Goal: Information Seeking & Learning: Learn about a topic

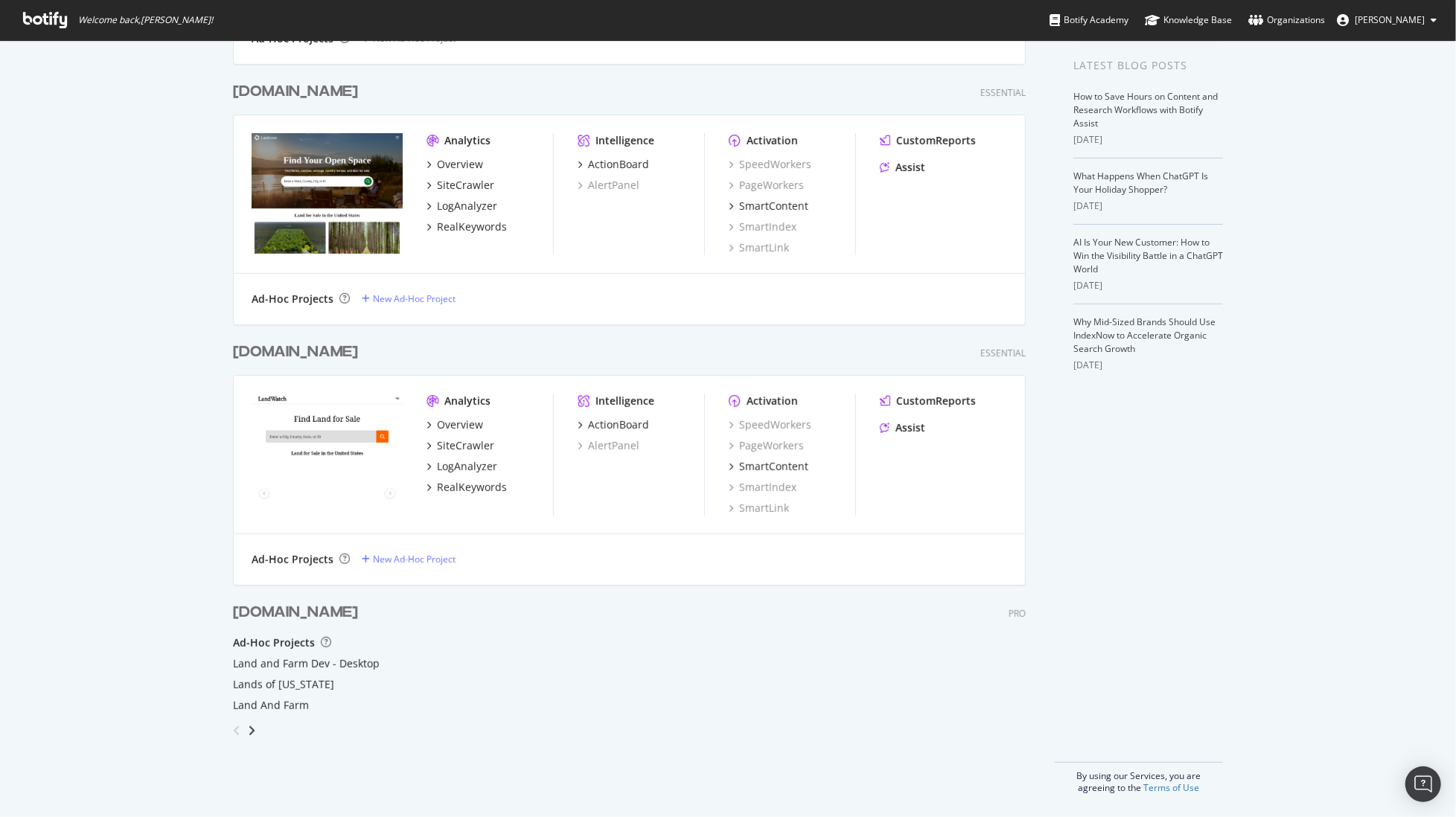
scroll to position [817, 1456]
click at [447, 182] on div "SiteCrawler" at bounding box center [465, 185] width 57 height 14
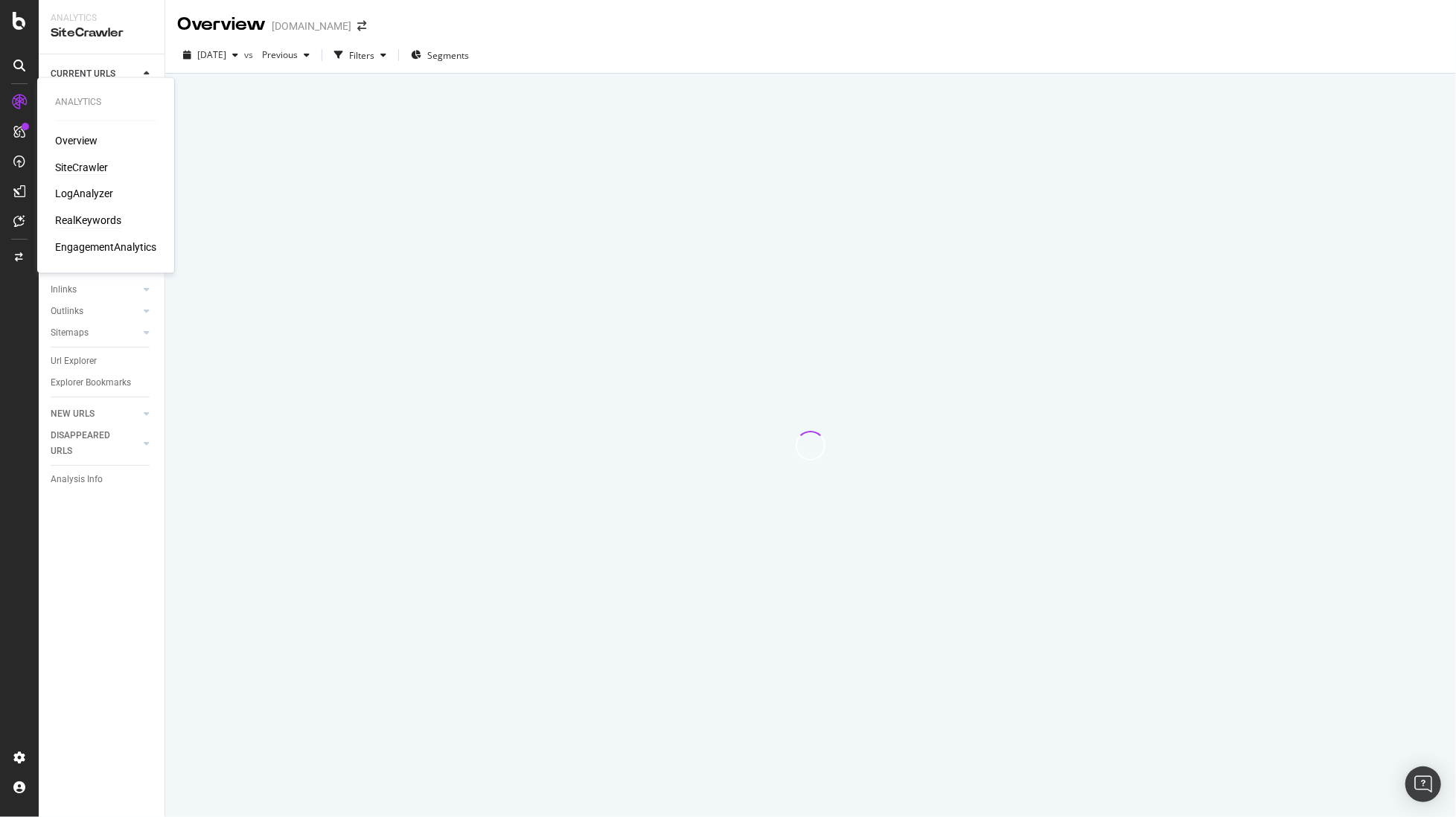
click at [98, 218] on div "RealKeywords" at bounding box center [89, 220] width 67 height 14
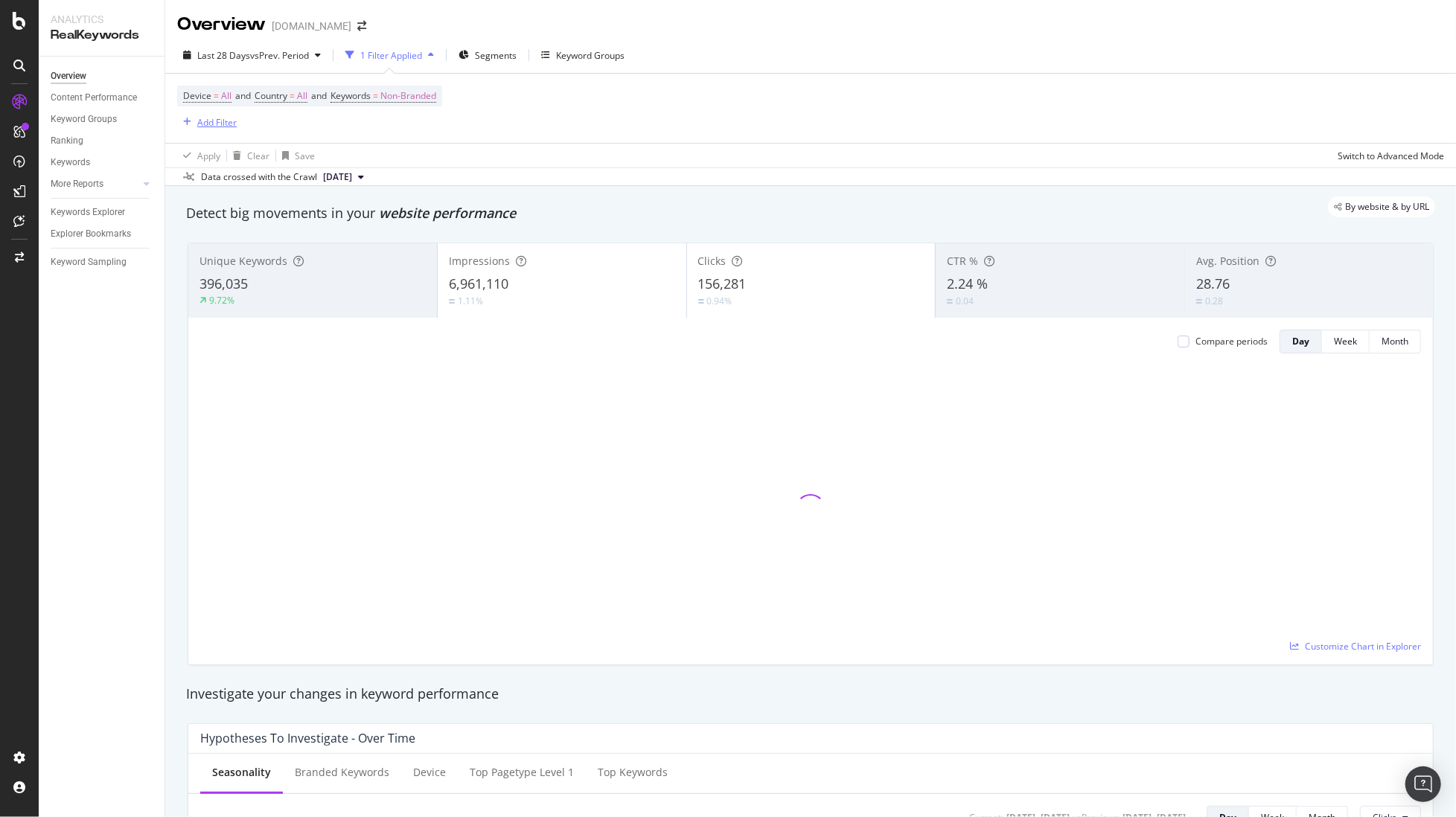
click at [202, 118] on div "Add Filter" at bounding box center [217, 122] width 39 height 13
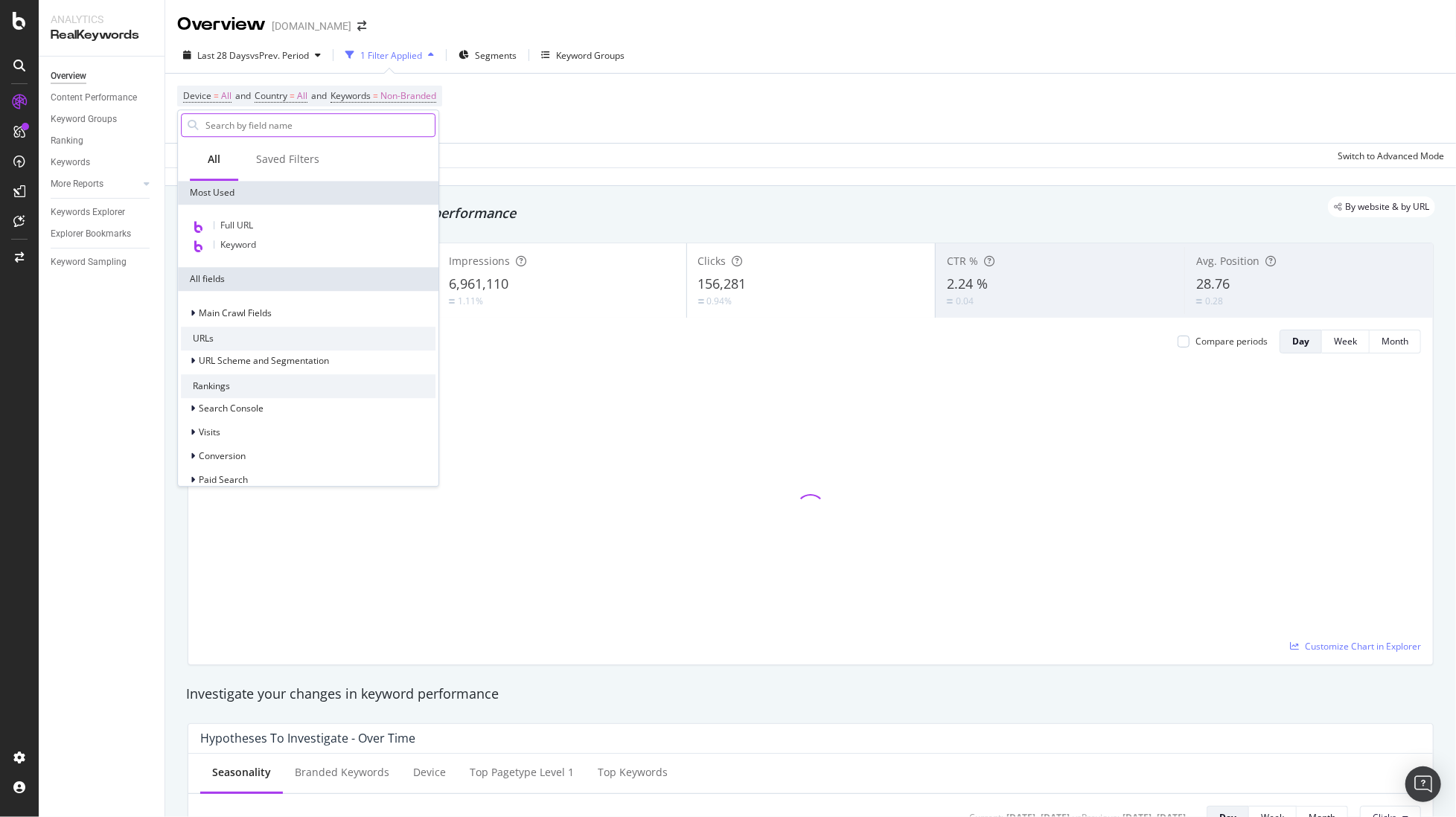
click at [311, 130] on input "text" at bounding box center [319, 125] width 230 height 22
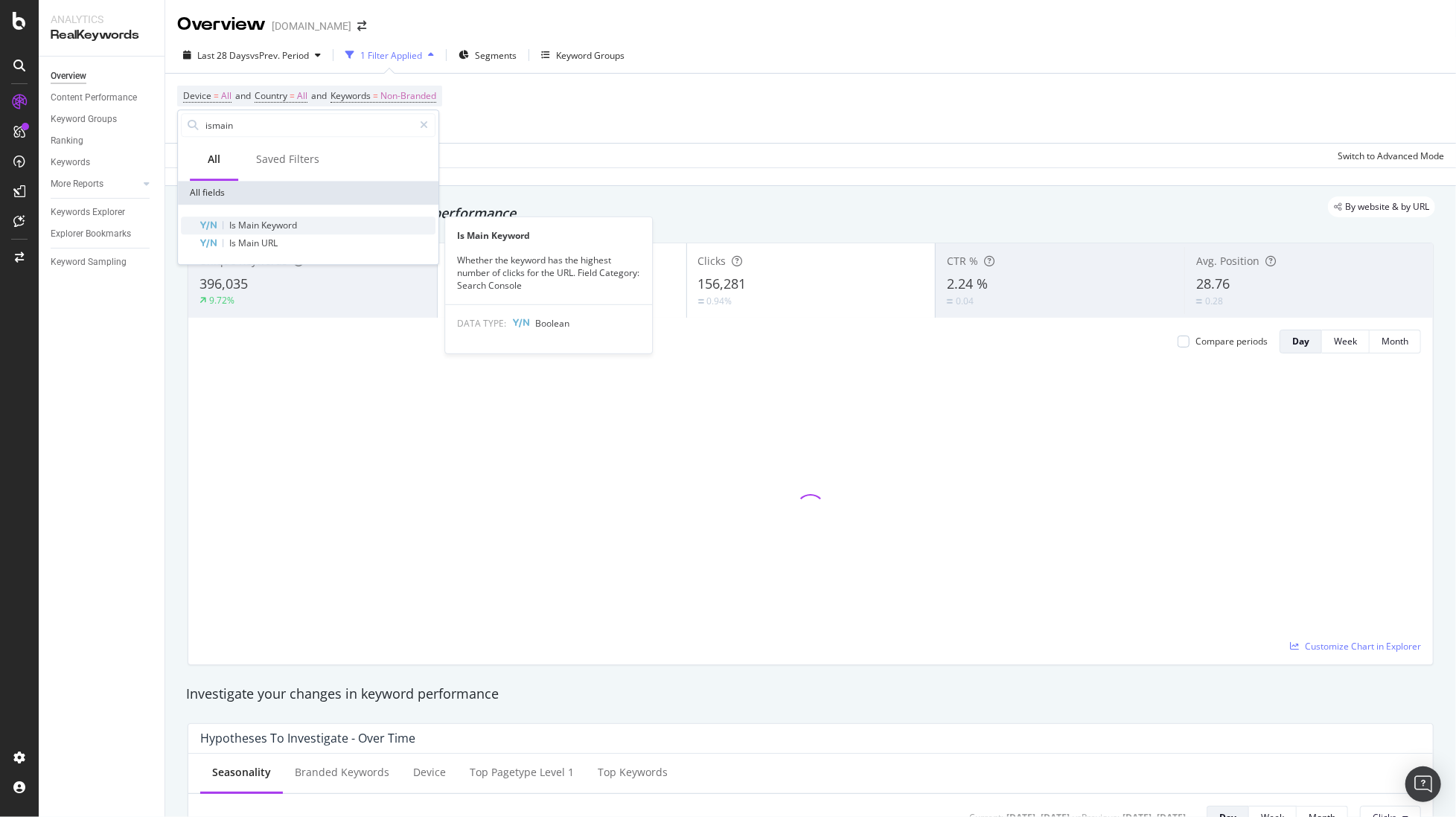
type input "ismain"
click at [288, 221] on span "Keyword" at bounding box center [279, 225] width 36 height 13
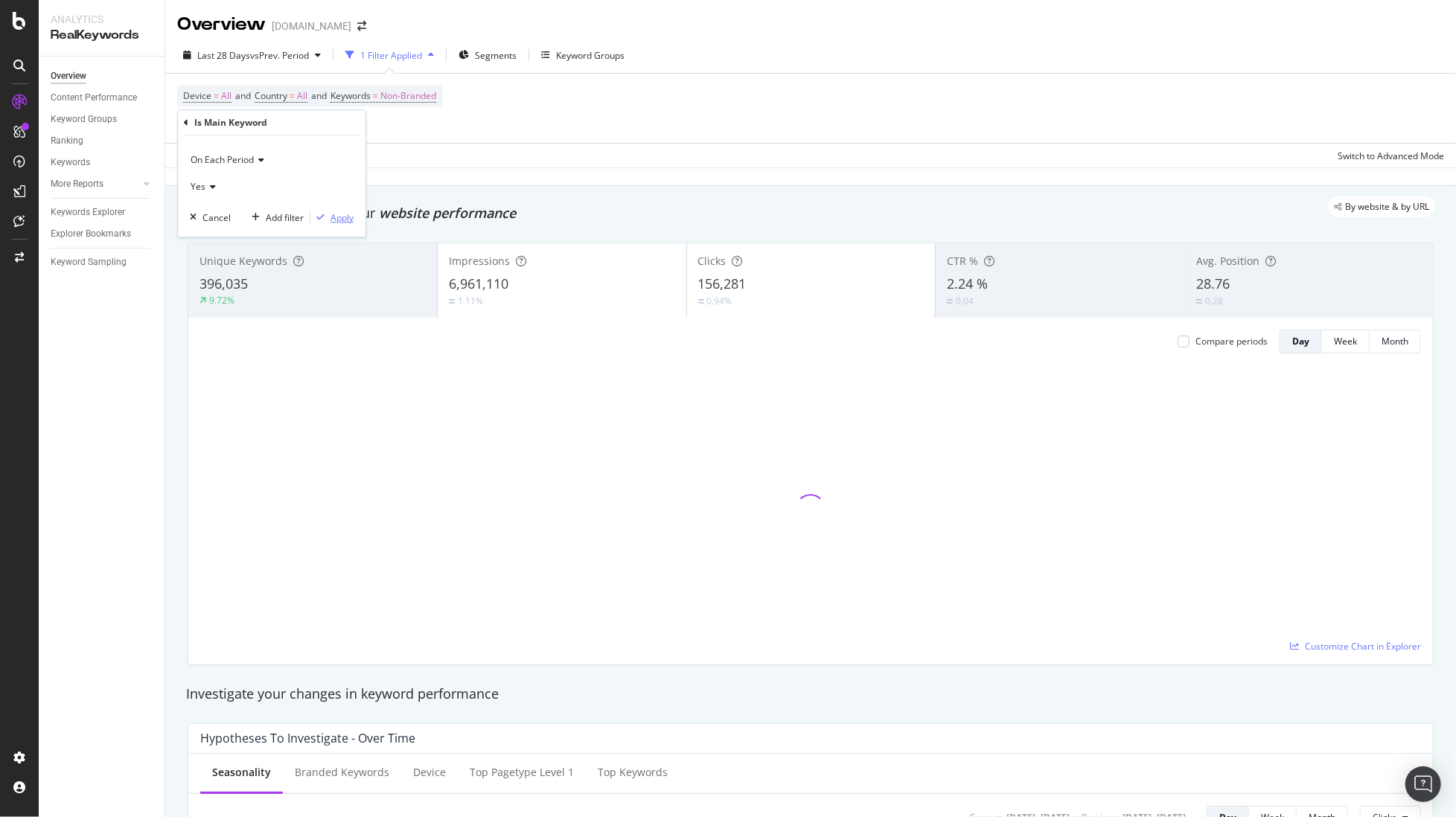
click at [339, 218] on div "Apply" at bounding box center [341, 217] width 23 height 13
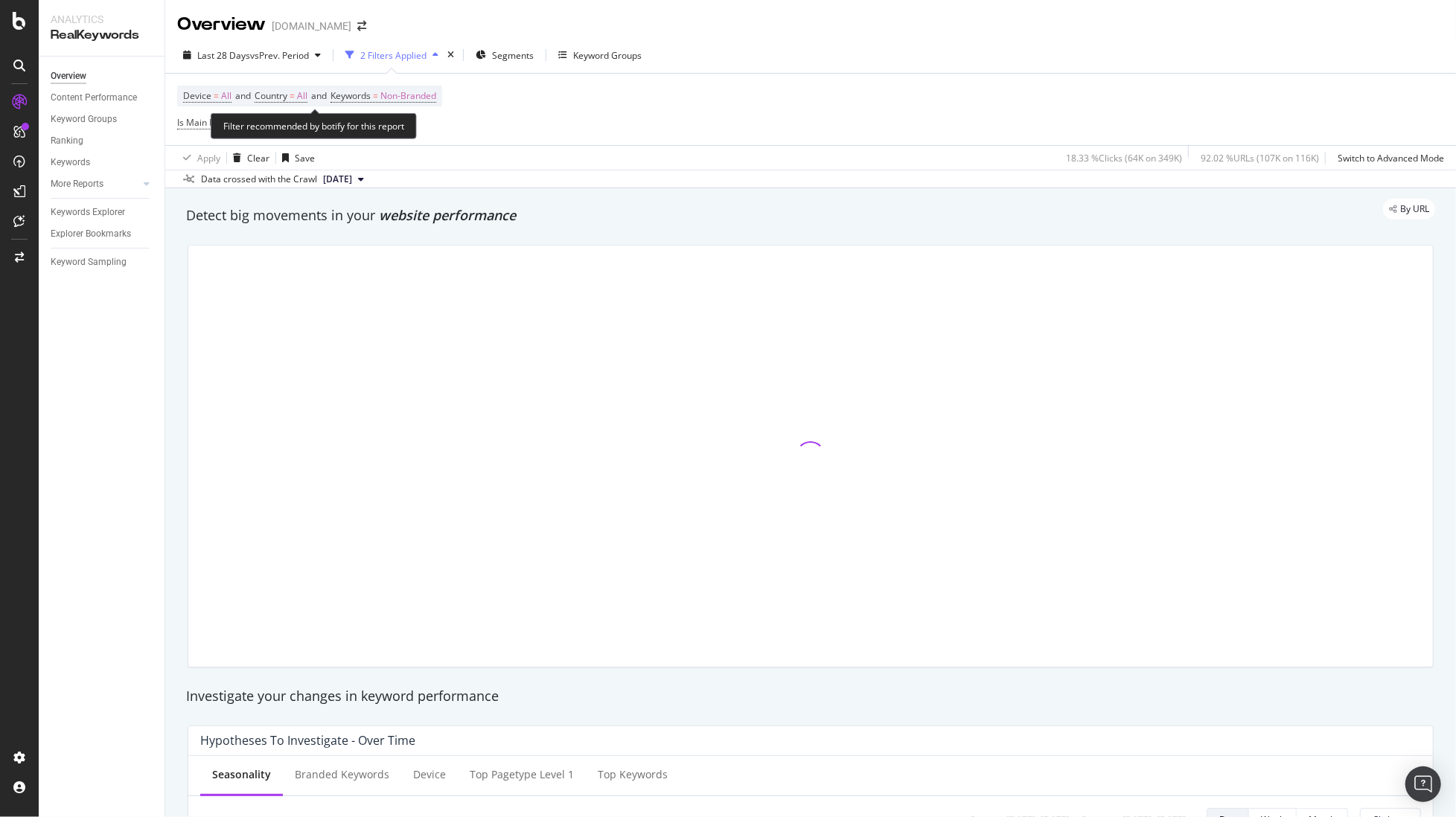
click at [322, 94] on span "and" at bounding box center [319, 96] width 15 height 13
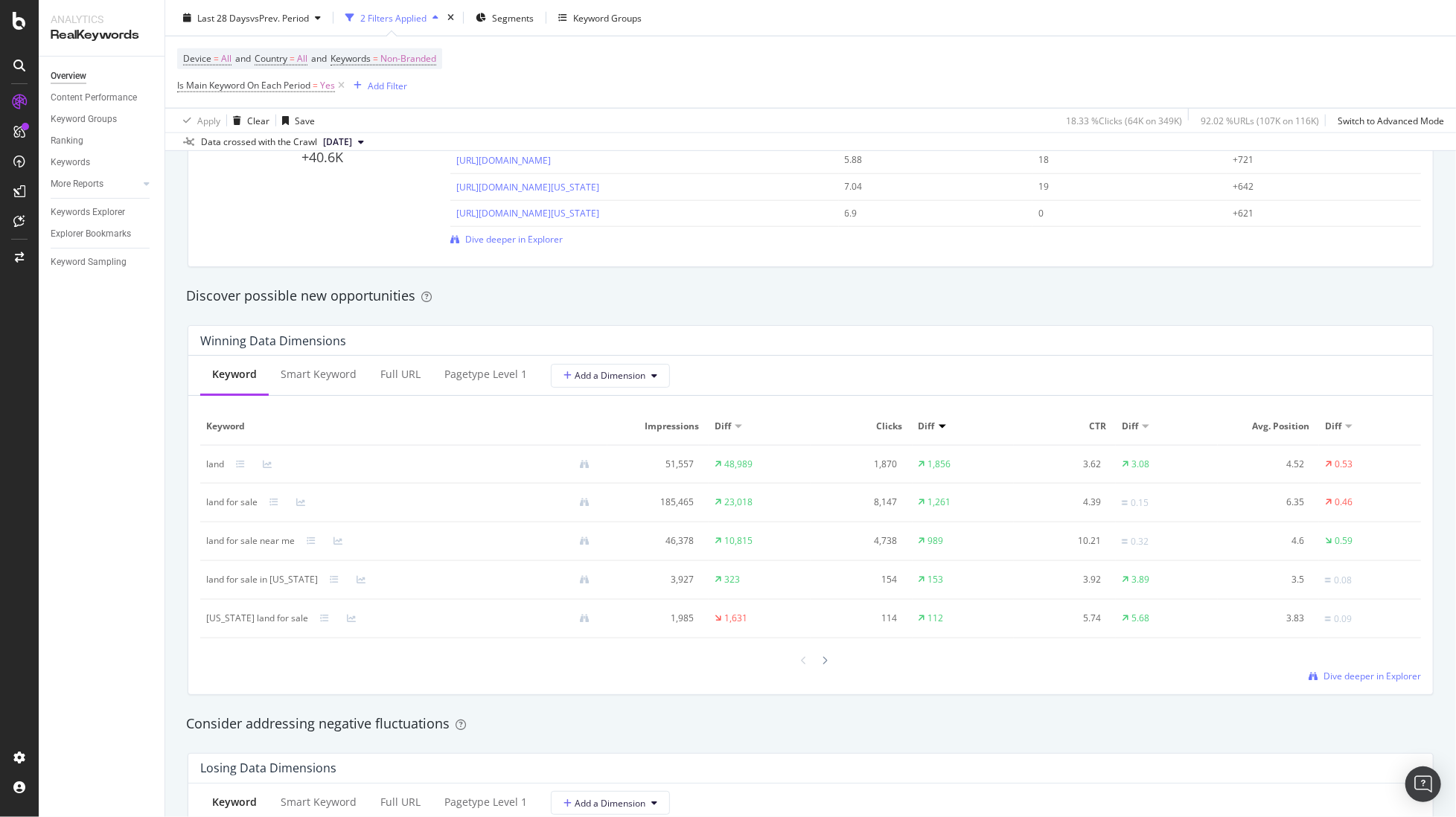
scroll to position [977, 0]
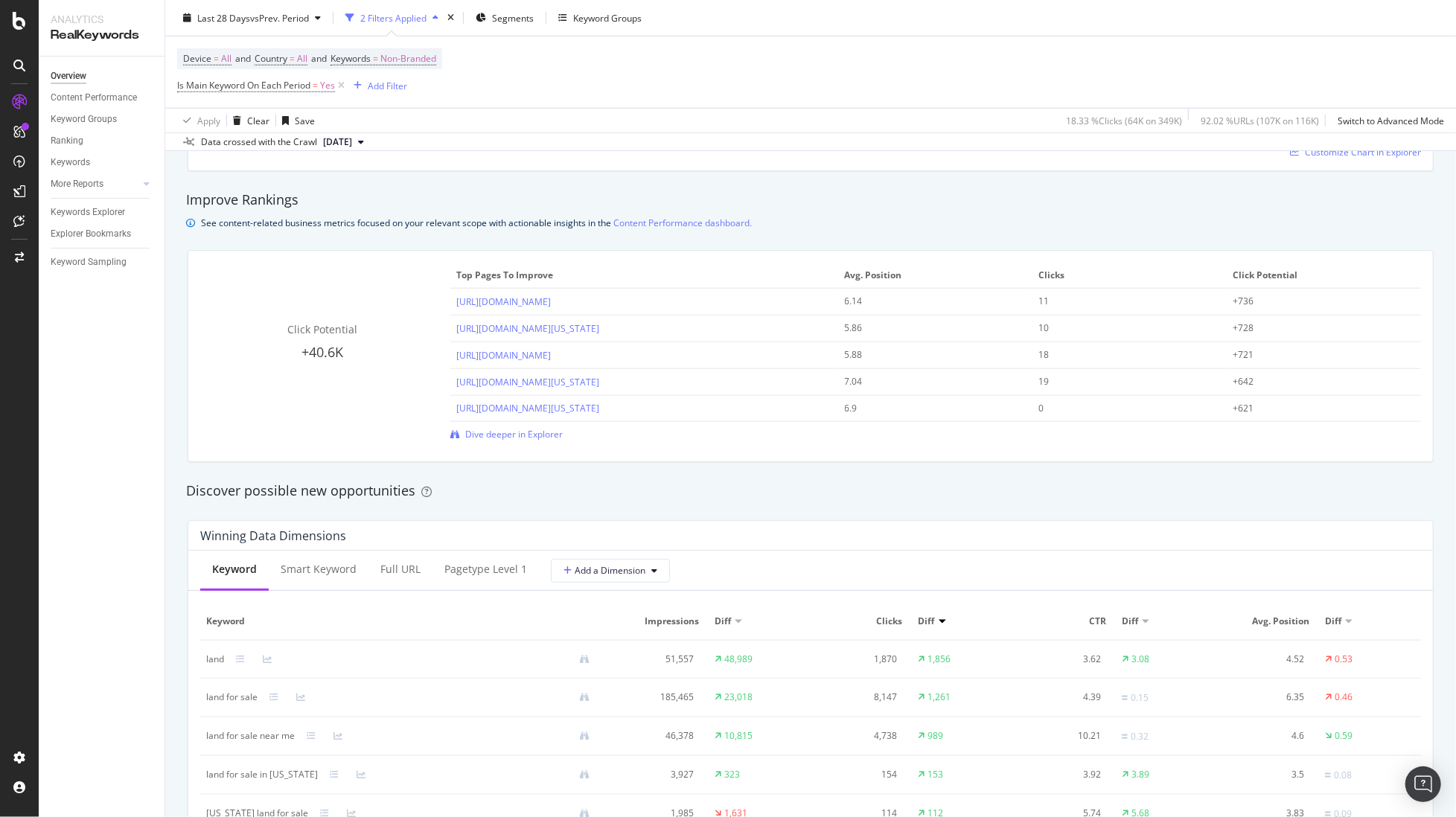
click at [732, 304] on div "[URL][DOMAIN_NAME]" at bounding box center [644, 302] width 376 height 14
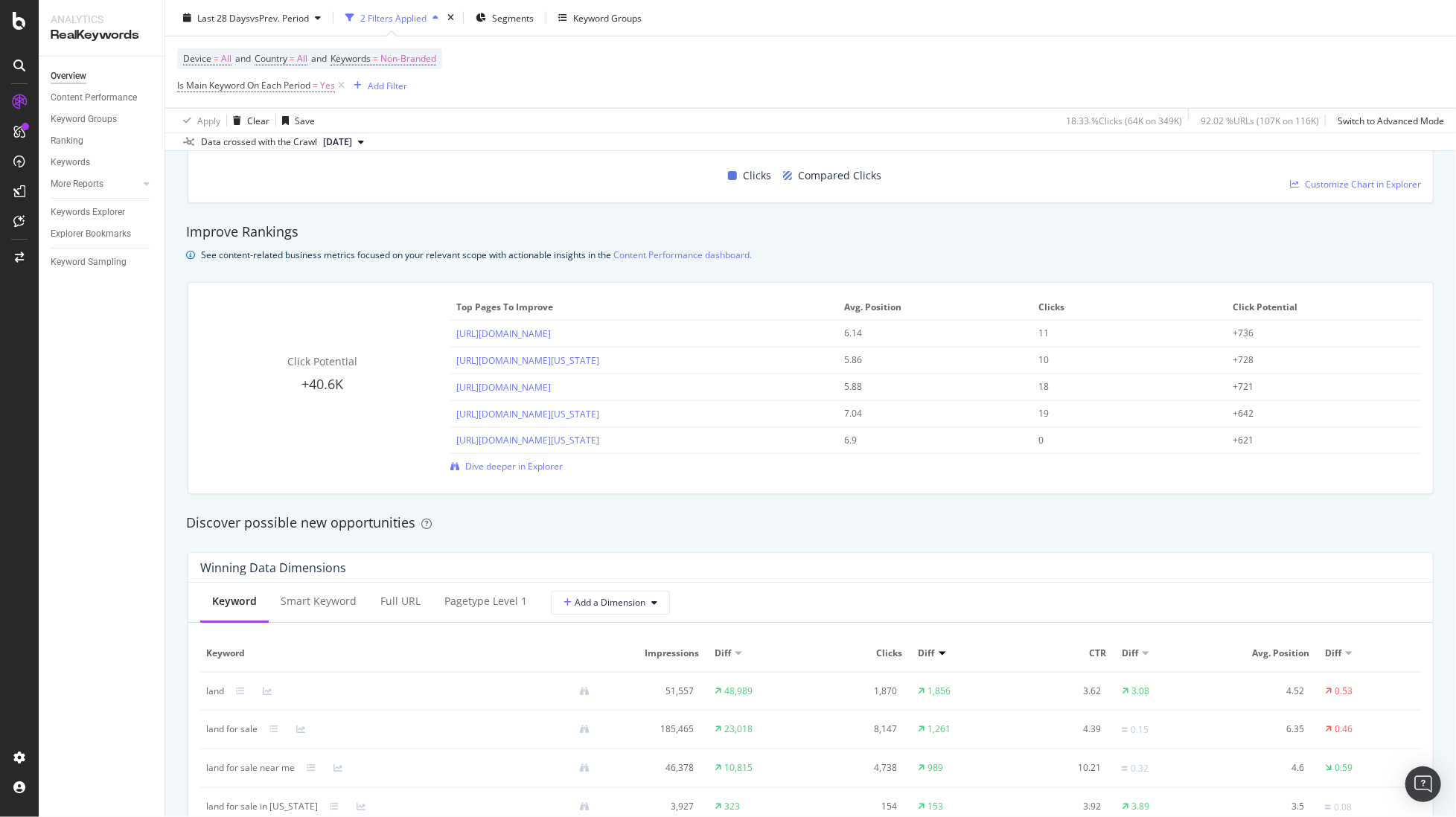
scroll to position [950, 0]
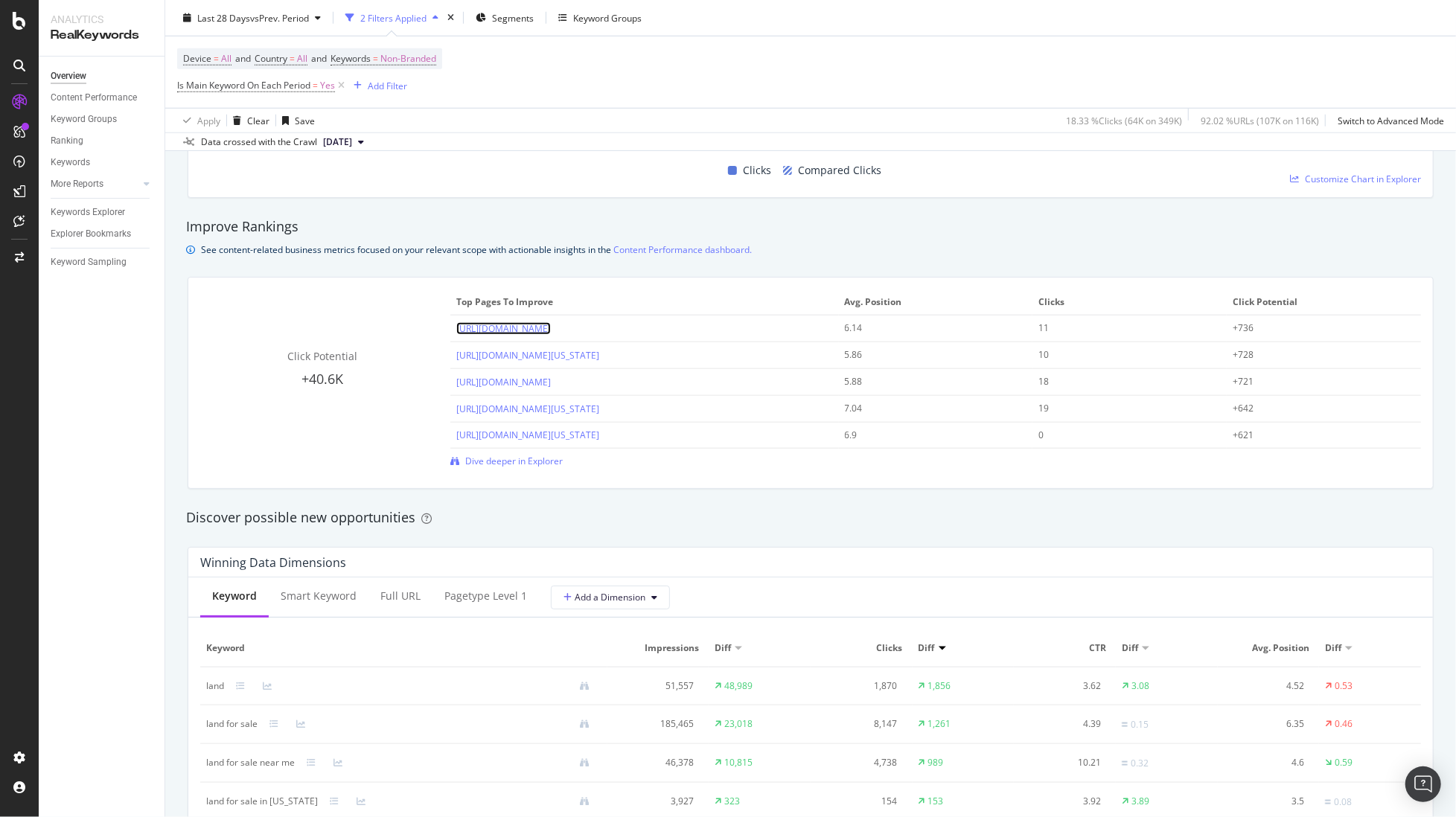
click at [551, 329] on link "[URL][DOMAIN_NAME]" at bounding box center [503, 328] width 95 height 13
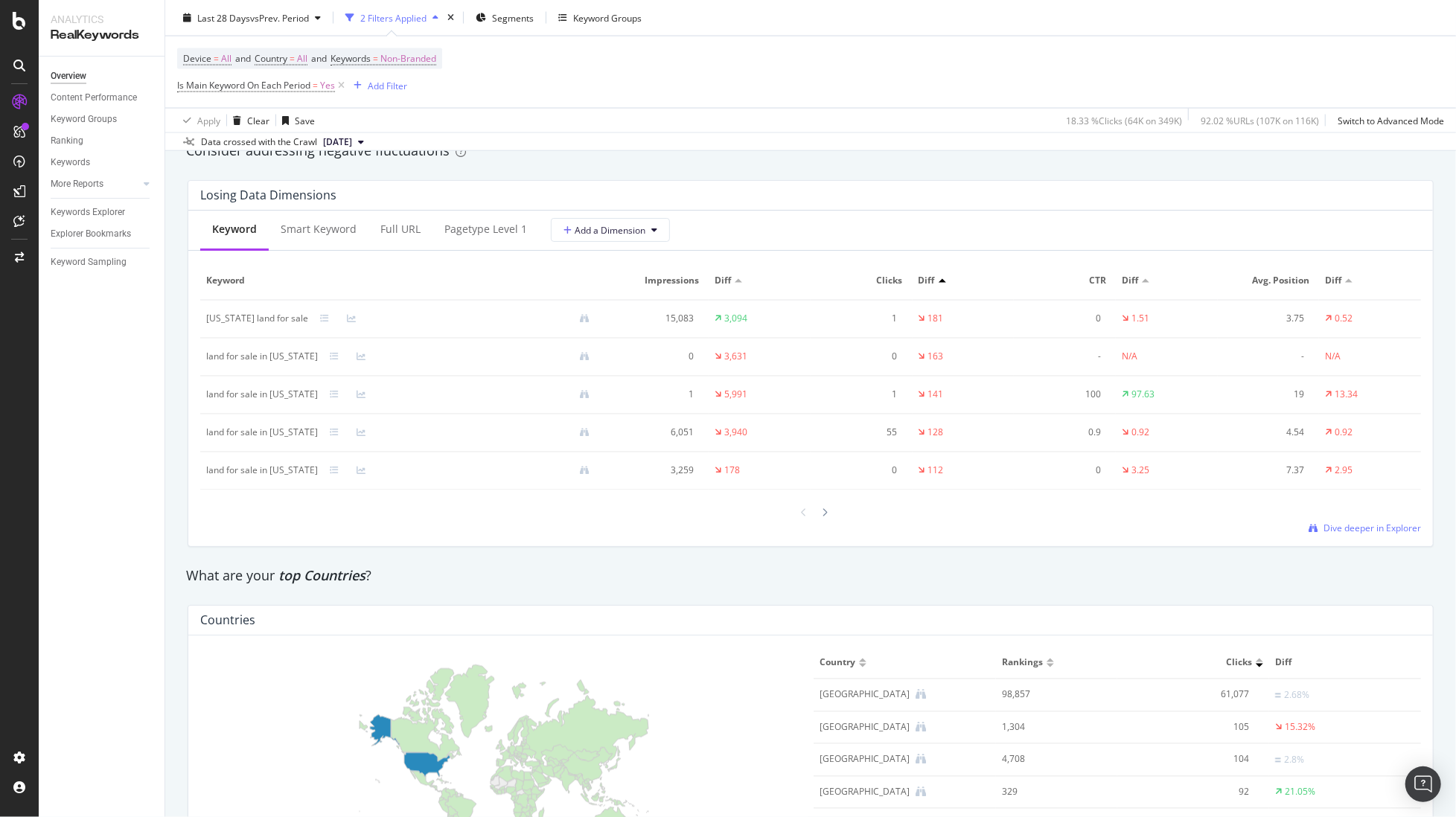
scroll to position [1720, 0]
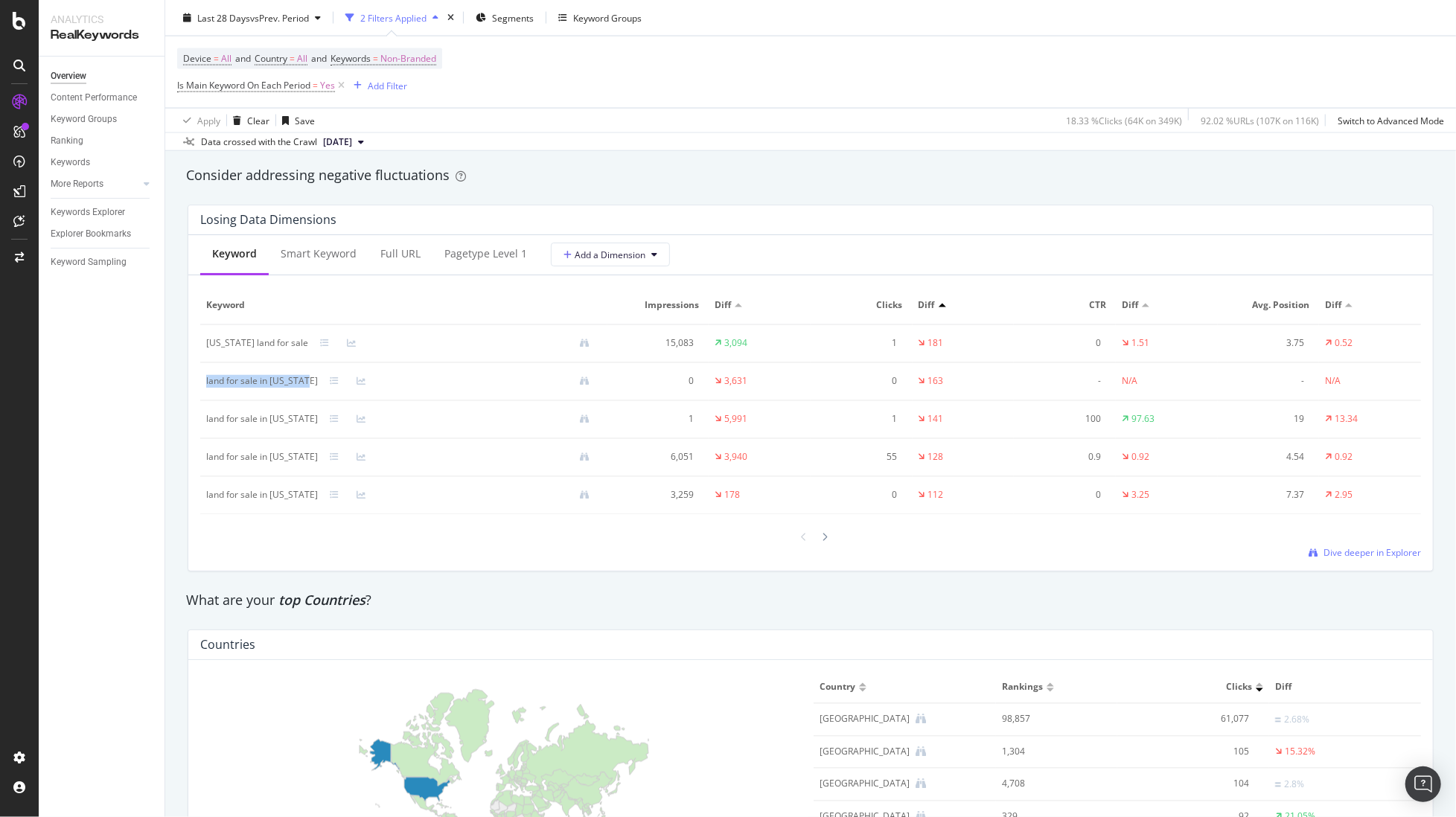
drag, startPoint x: 308, startPoint y: 380, endPoint x: 202, endPoint y: 380, distance: 106.0
click at [202, 380] on td "land for sale in [US_STATE]" at bounding box center [403, 382] width 407 height 38
copy div "land for sale in [US_STATE]"
click at [416, 376] on div at bounding box center [460, 380] width 283 height 9
click at [357, 381] on icon at bounding box center [361, 381] width 9 height 9
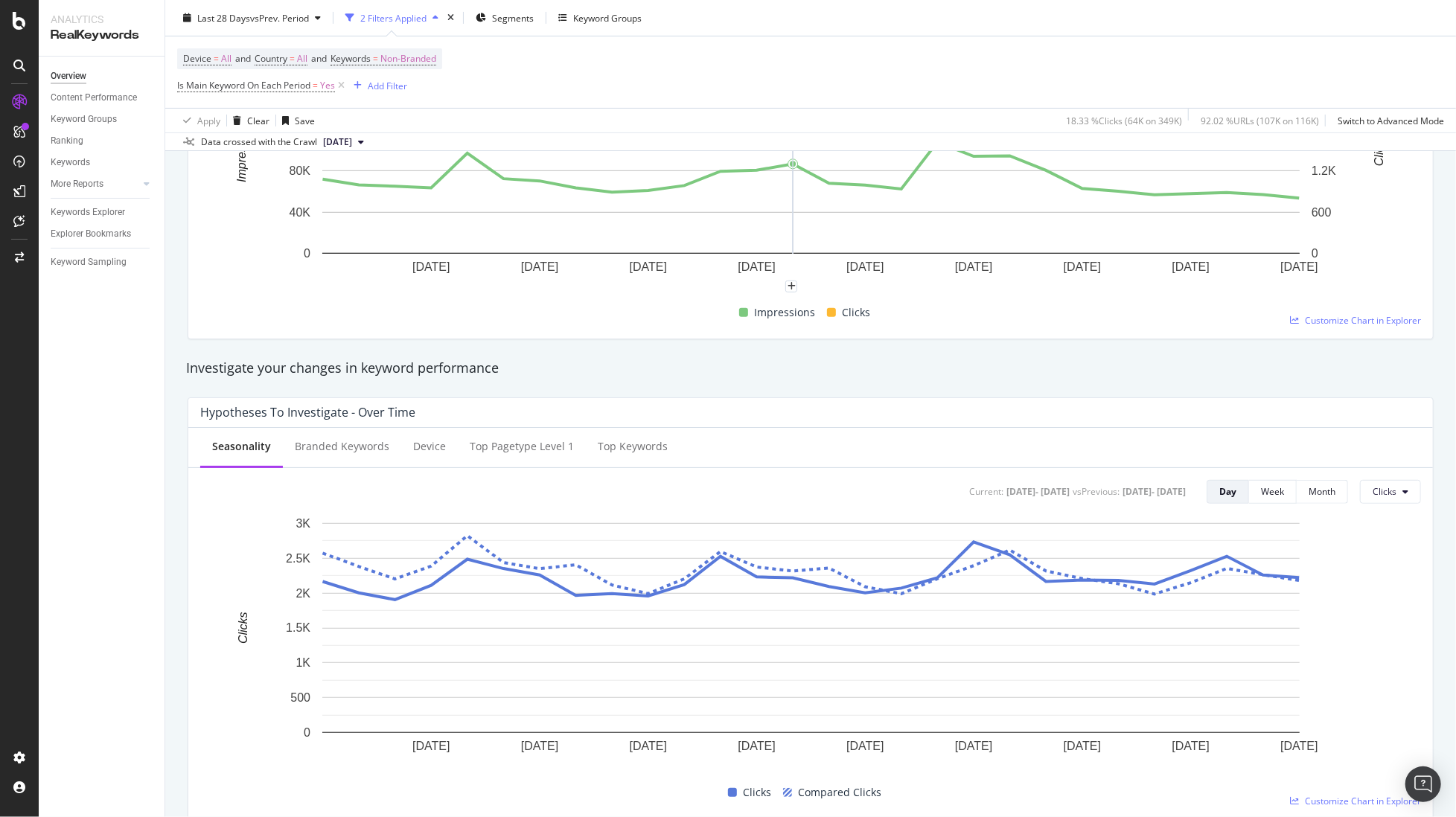
scroll to position [0, 0]
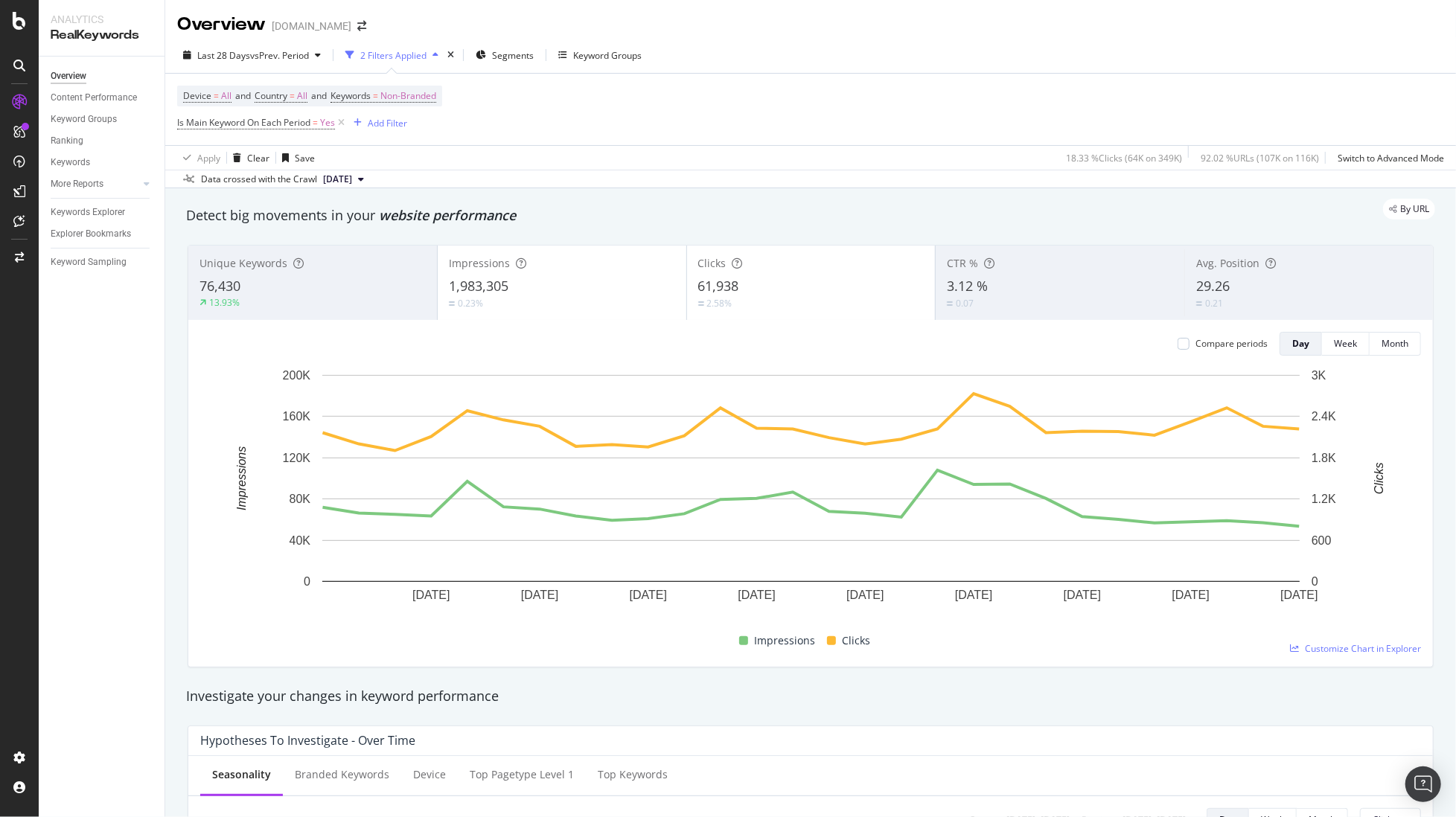
click at [525, 125] on div "Device = All and Country = All and Keywords = Non-Branded Is Main Keyword On Ea…" at bounding box center [810, 109] width 1267 height 72
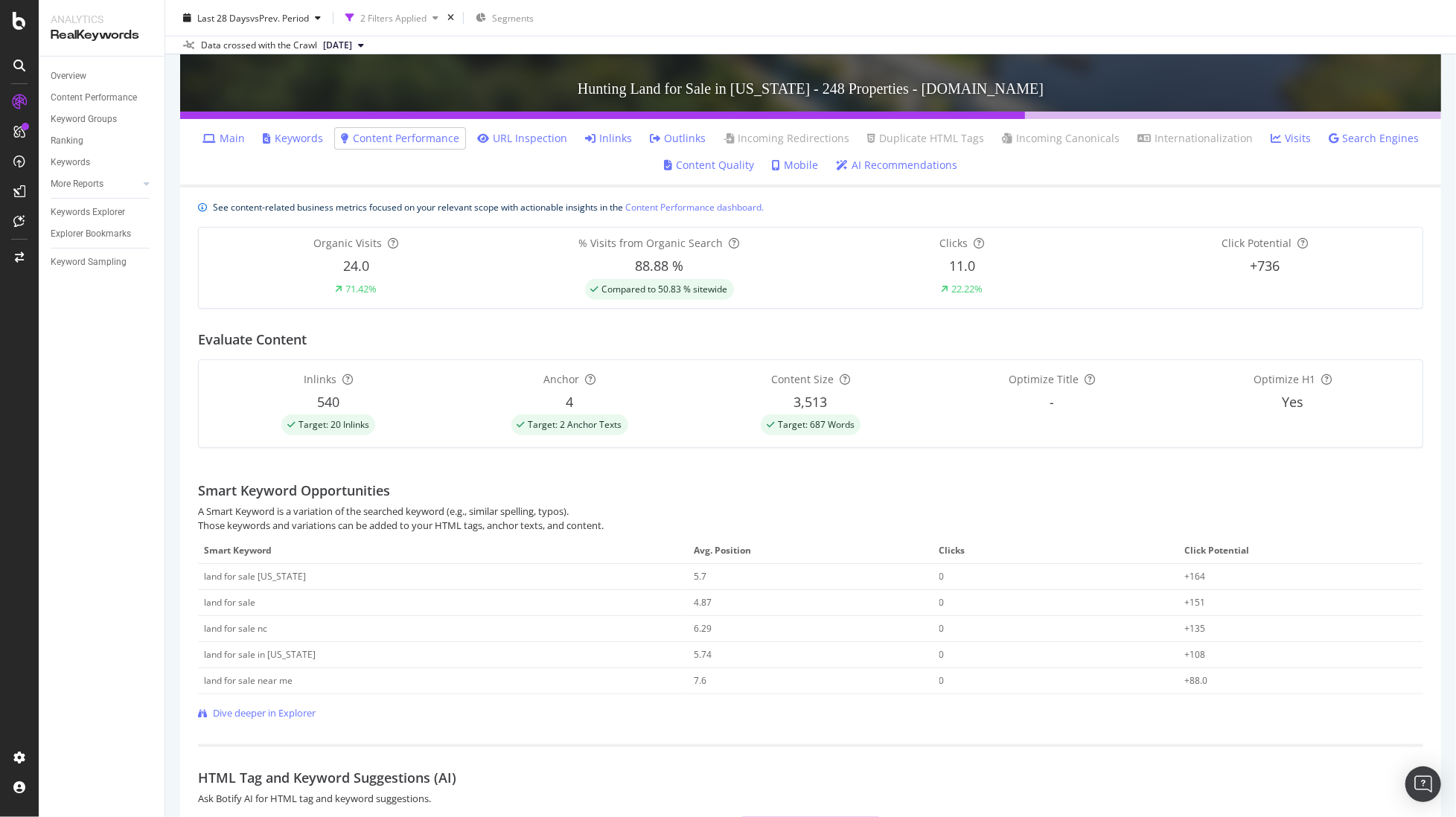
scroll to position [283, 0]
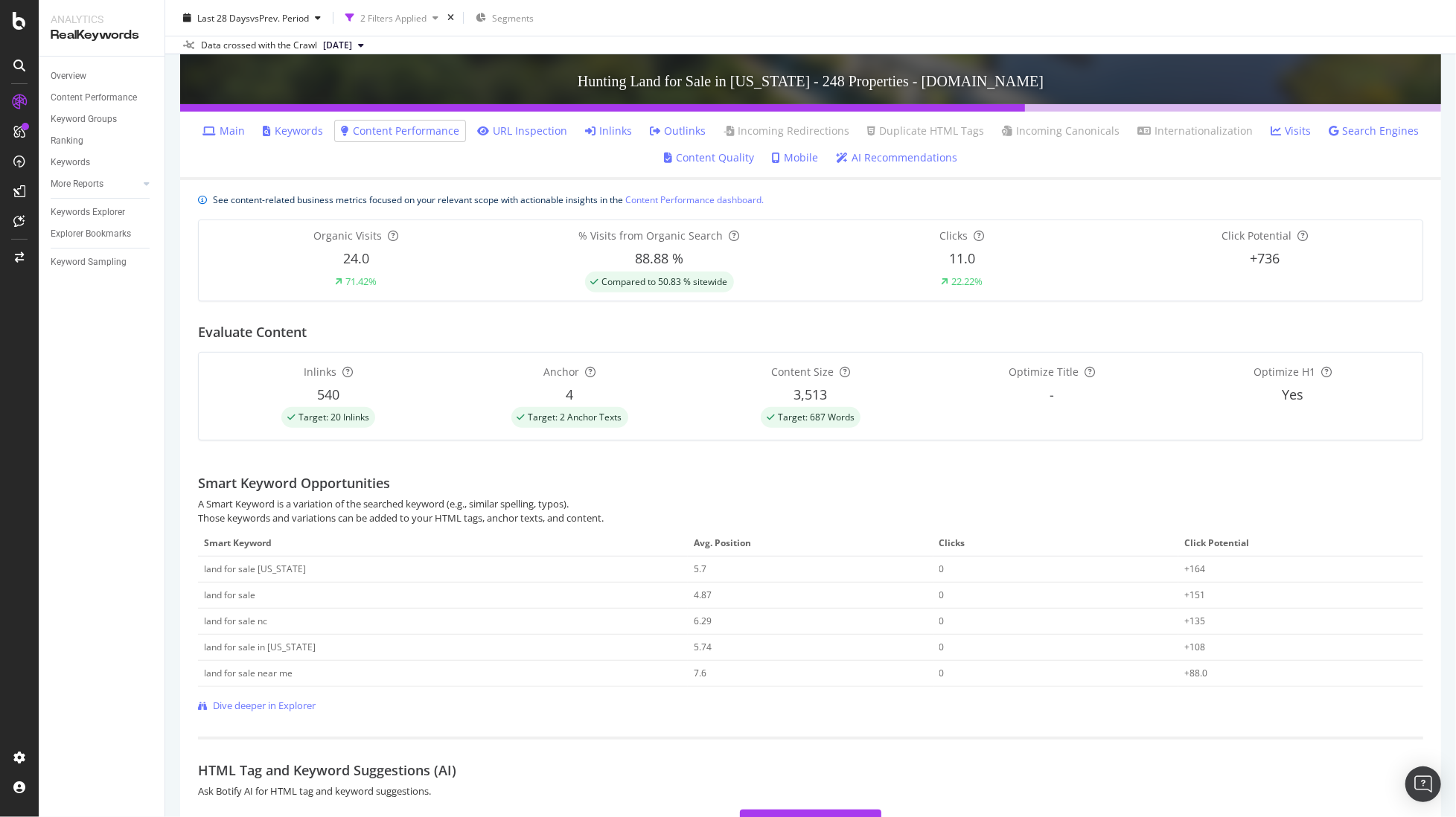
click at [892, 154] on link "AI Recommendations" at bounding box center [896, 157] width 121 height 14
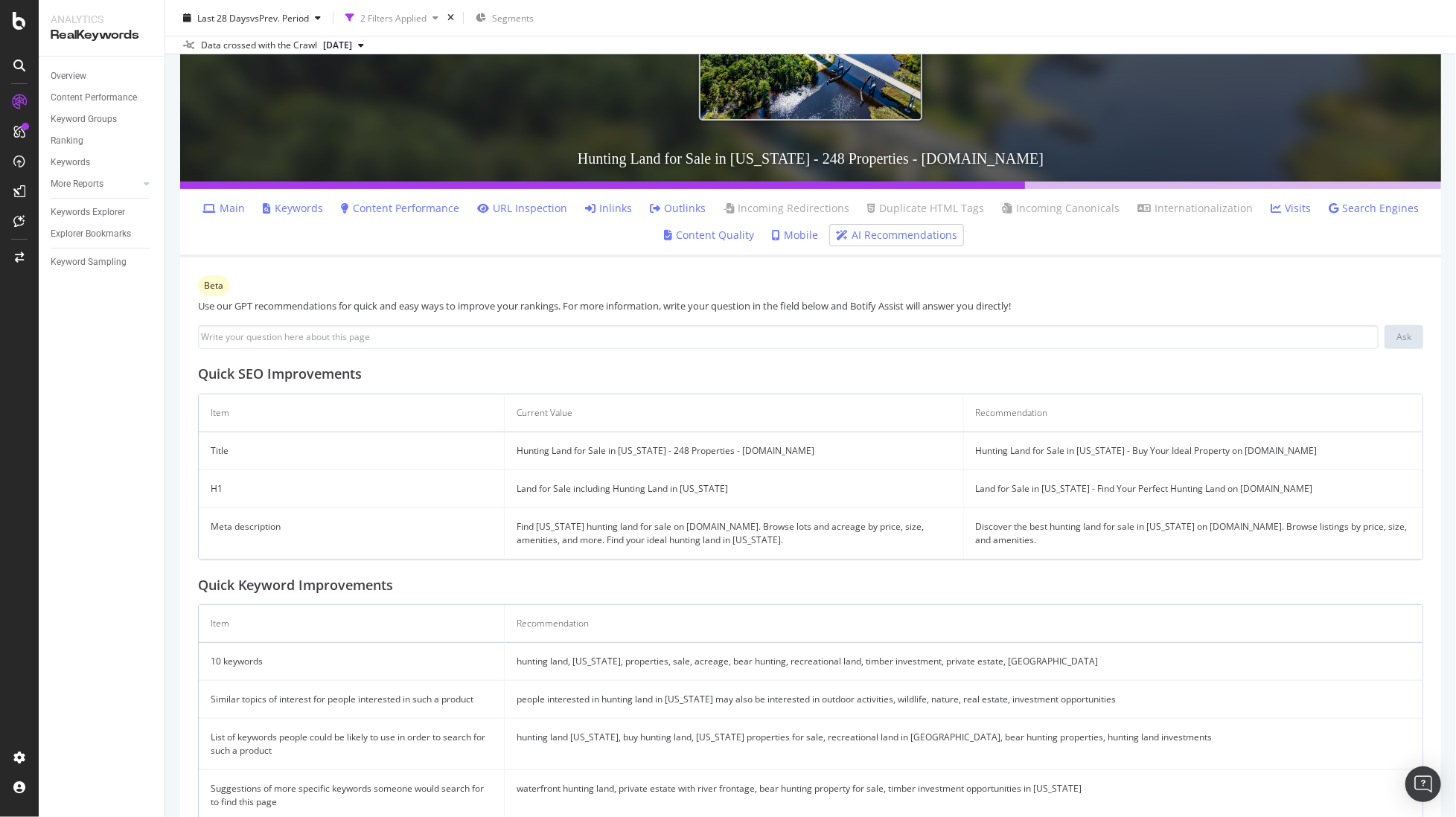
scroll to position [242, 0]
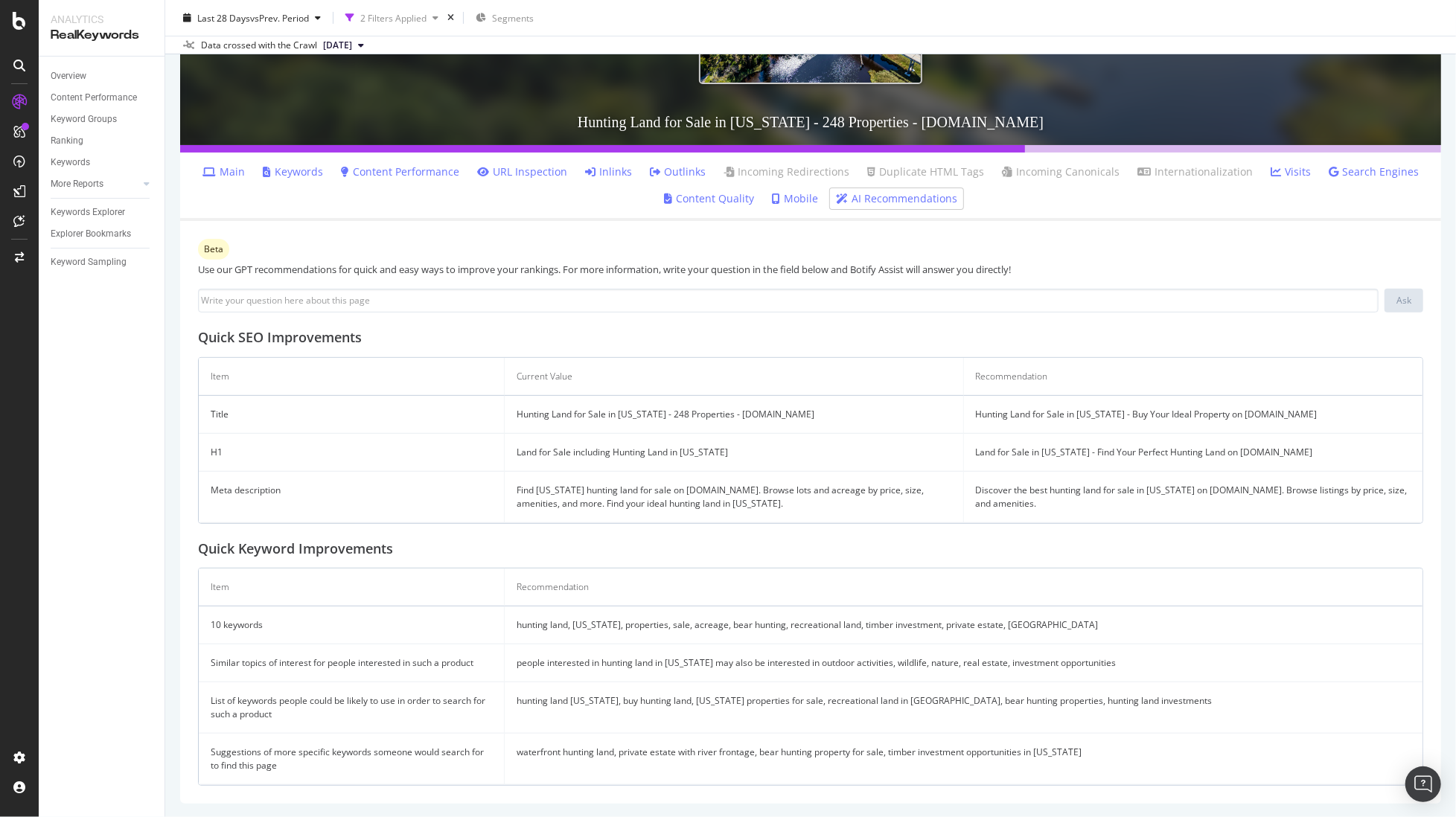
drag, startPoint x: 204, startPoint y: 652, endPoint x: 1131, endPoint y: 782, distance: 936.1
click at [1131, 782] on tbody "10 keywords hunting land, North Carolina, properties, sale, acreage, bear hunti…" at bounding box center [810, 695] width 1223 height 178
click at [1096, 696] on td "hunting land North Carolina, buy hunting land, North Carolina properties for sa…" at bounding box center [964, 708] width 918 height 51
